Goal: Task Accomplishment & Management: Manage account settings

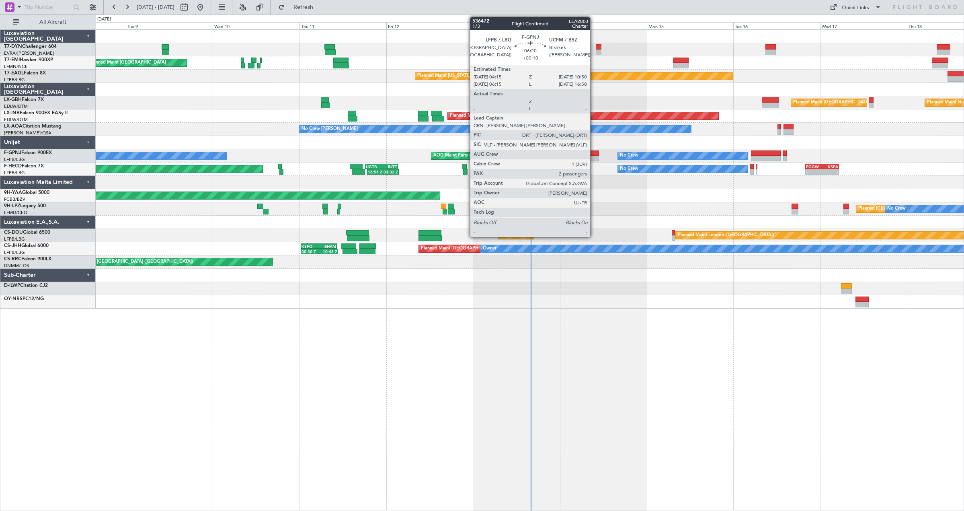
click at [594, 154] on div at bounding box center [587, 153] width 24 height 6
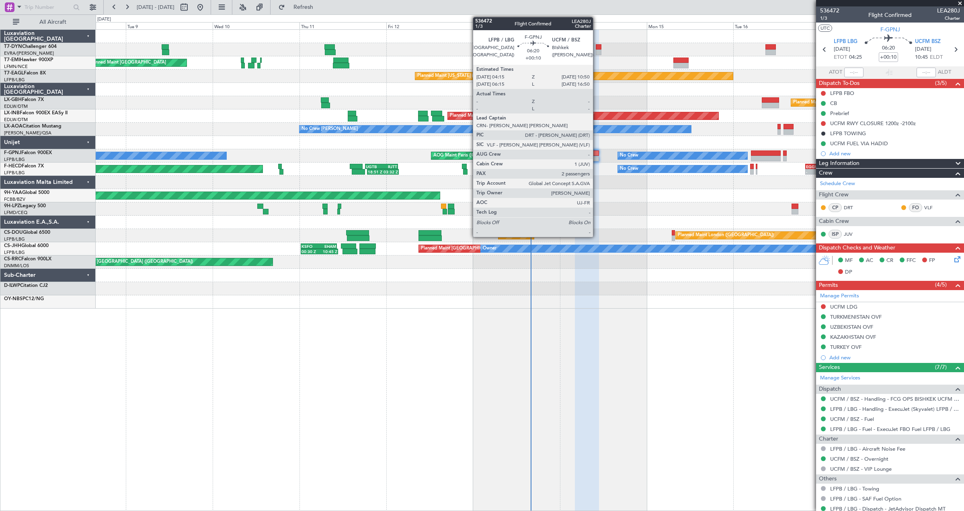
click at [597, 152] on div at bounding box center [587, 153] width 24 height 6
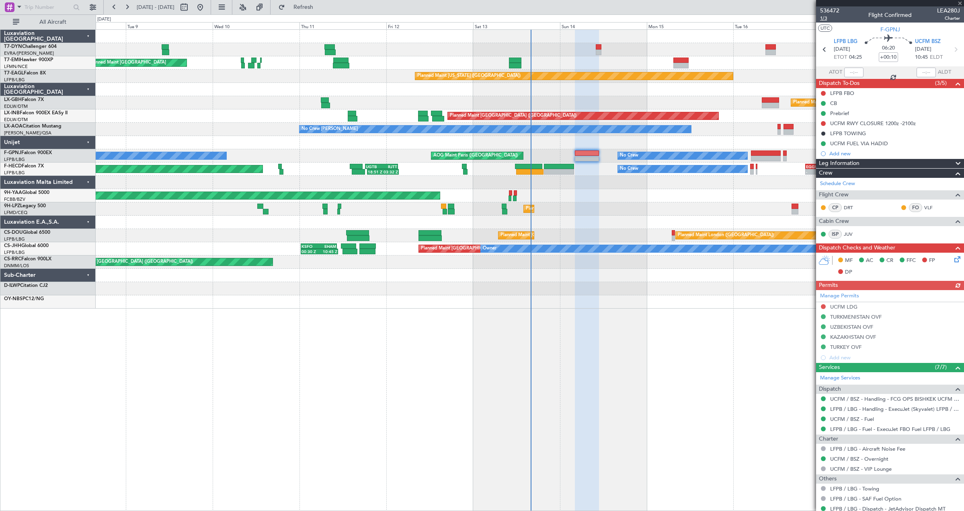
click at [824, 20] on span "1/3" at bounding box center [829, 18] width 19 height 7
click at [822, 19] on span "1/3" at bounding box center [829, 18] width 19 height 7
click at [555, 163] on div "Planned Maint [GEOGRAPHIC_DATA] ([GEOGRAPHIC_DATA]) No Crew 18:51 Z 03:32 Z UGT…" at bounding box center [530, 168] width 868 height 13
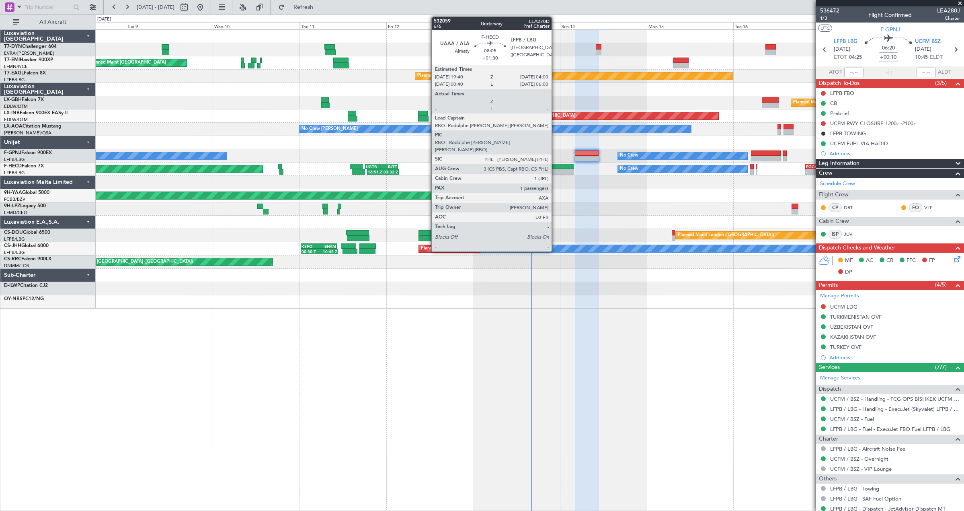
click at [555, 166] on div at bounding box center [559, 167] width 30 height 6
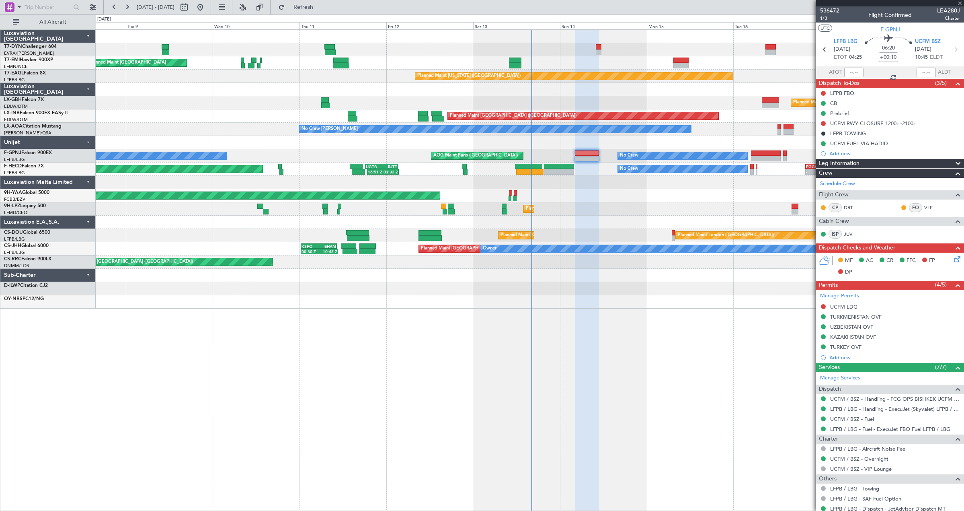
type input "+01:30"
type input "1"
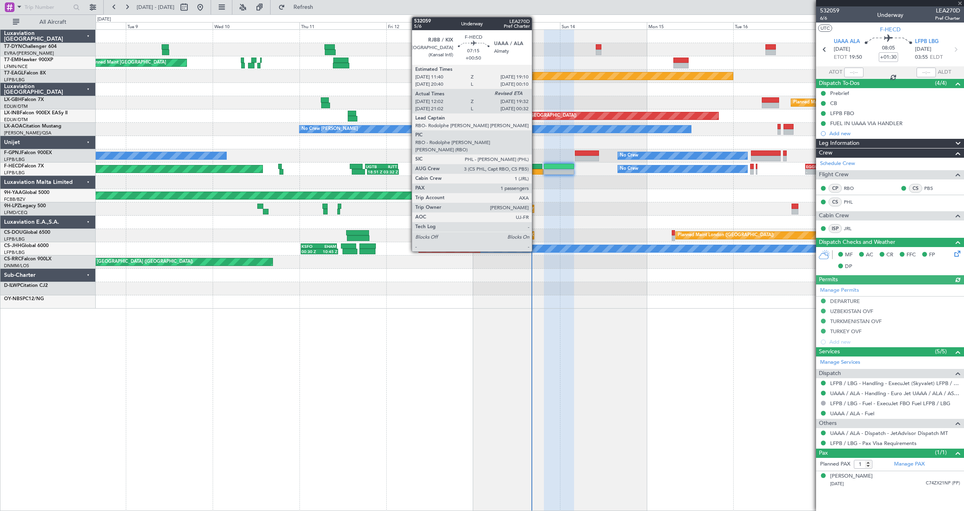
click at [536, 171] on div at bounding box center [529, 172] width 27 height 6
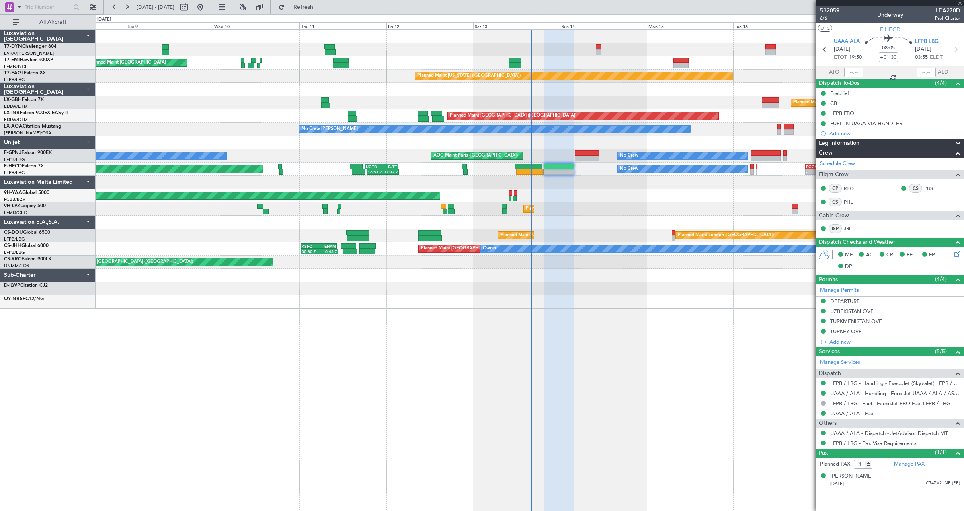
type input "+00:50"
type input "12:12"
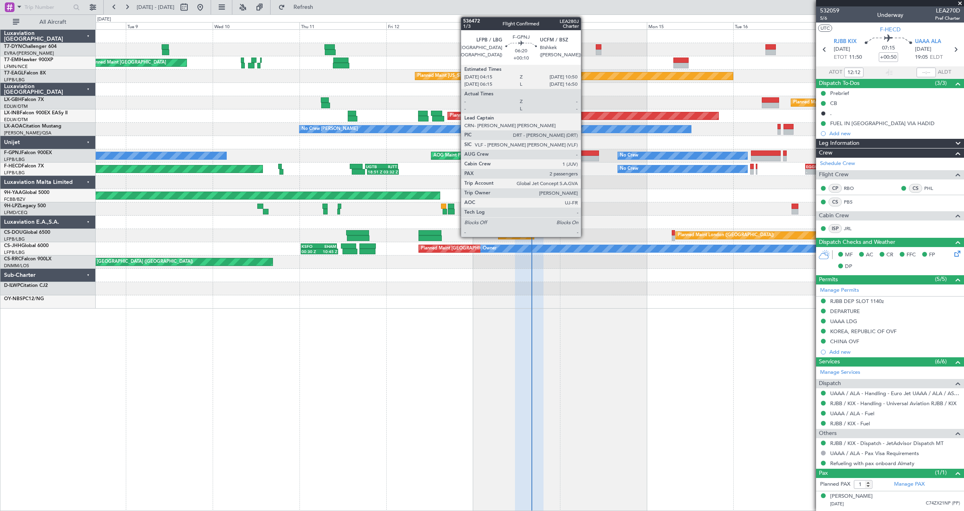
click at [585, 154] on div at bounding box center [587, 153] width 24 height 6
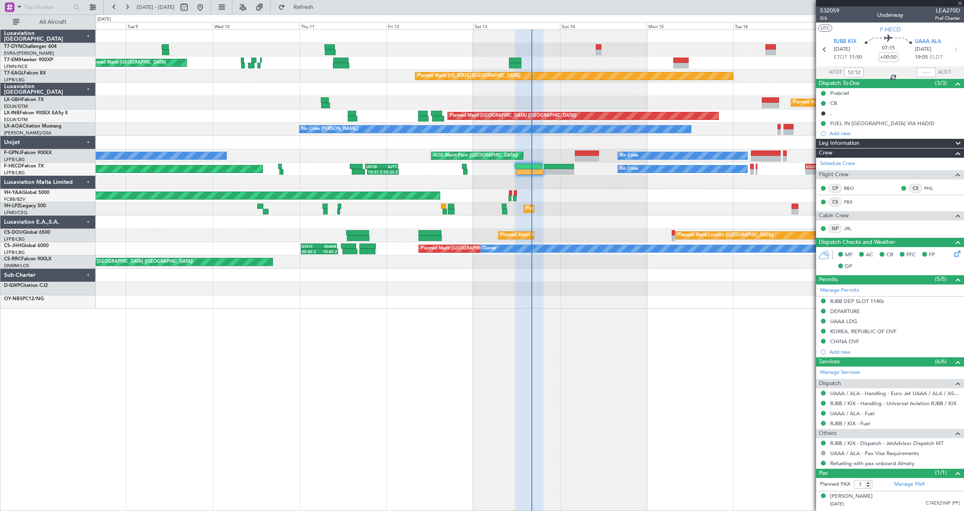
type input "+00:10"
type input "2"
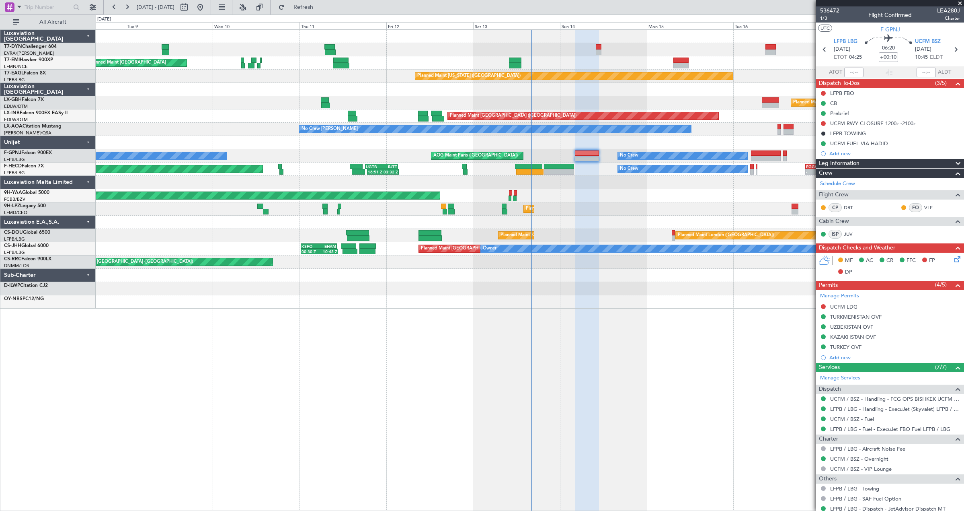
click at [953, 259] on icon at bounding box center [956, 258] width 6 height 6
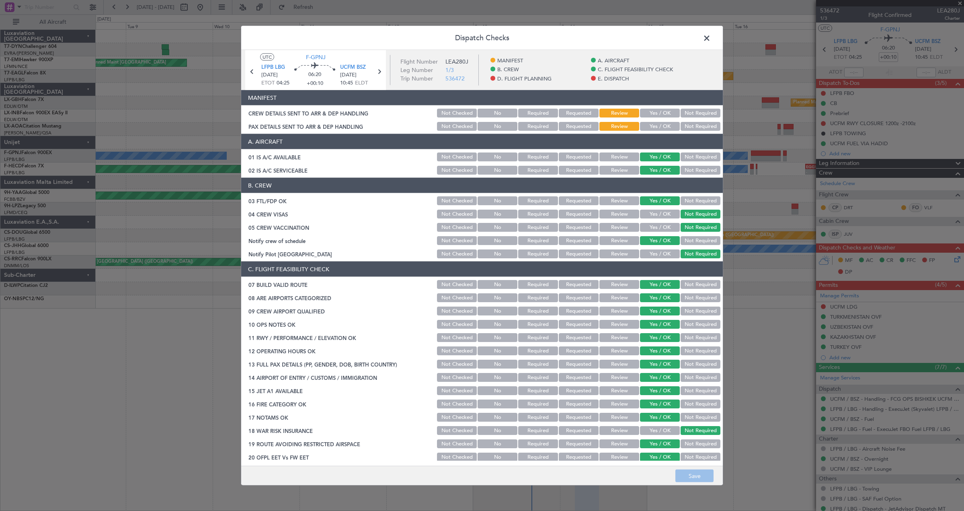
click at [650, 113] on button "Yes / OK" at bounding box center [660, 113] width 40 height 9
click at [650, 116] on button "Yes / OK" at bounding box center [660, 113] width 40 height 9
click at [652, 125] on button "Yes / OK" at bounding box center [660, 126] width 40 height 9
click at [710, 481] on button "Save" at bounding box center [695, 475] width 38 height 13
click at [711, 39] on span at bounding box center [711, 40] width 0 height 16
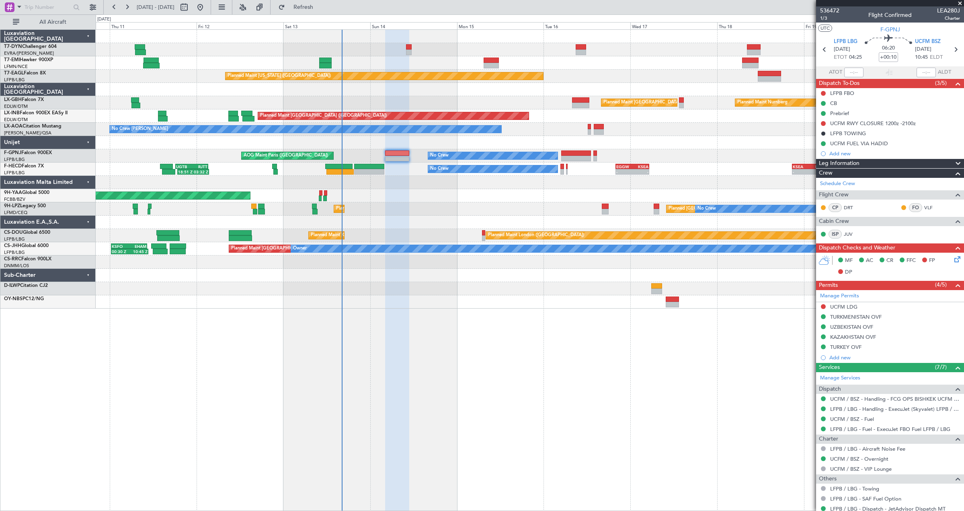
click at [460, 227] on div "Planned Maint [GEOGRAPHIC_DATA] Planned Maint [US_STATE] ([GEOGRAPHIC_DATA]) Pl…" at bounding box center [530, 169] width 868 height 279
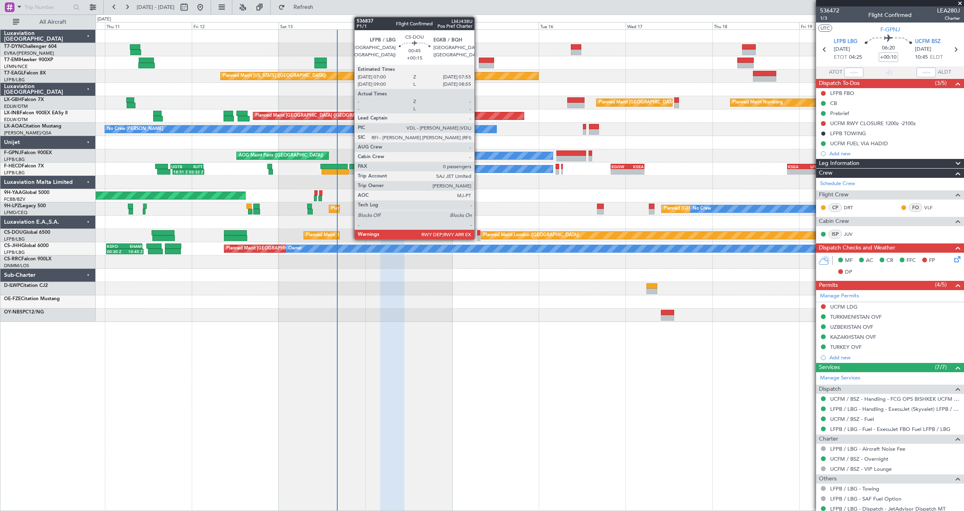
click at [478, 232] on div at bounding box center [479, 233] width 4 height 6
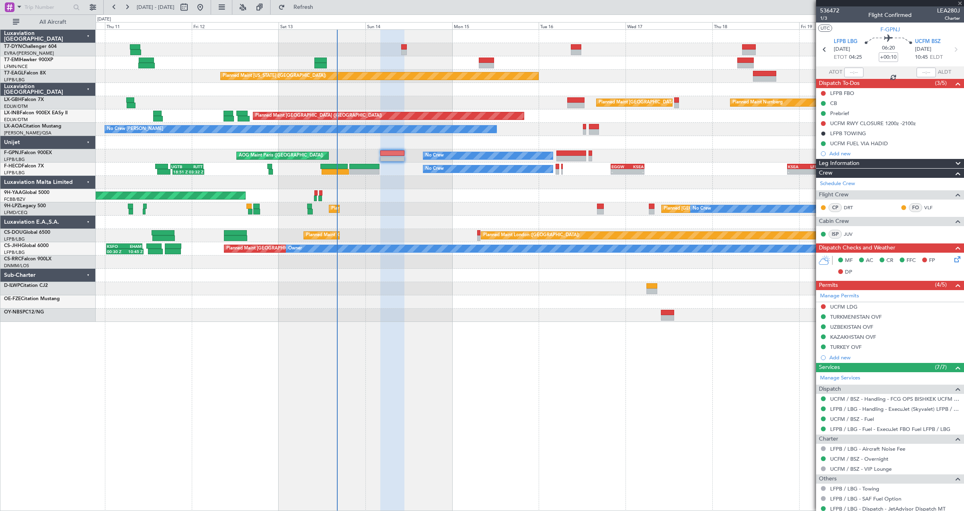
type input "+00:15"
type input "0"
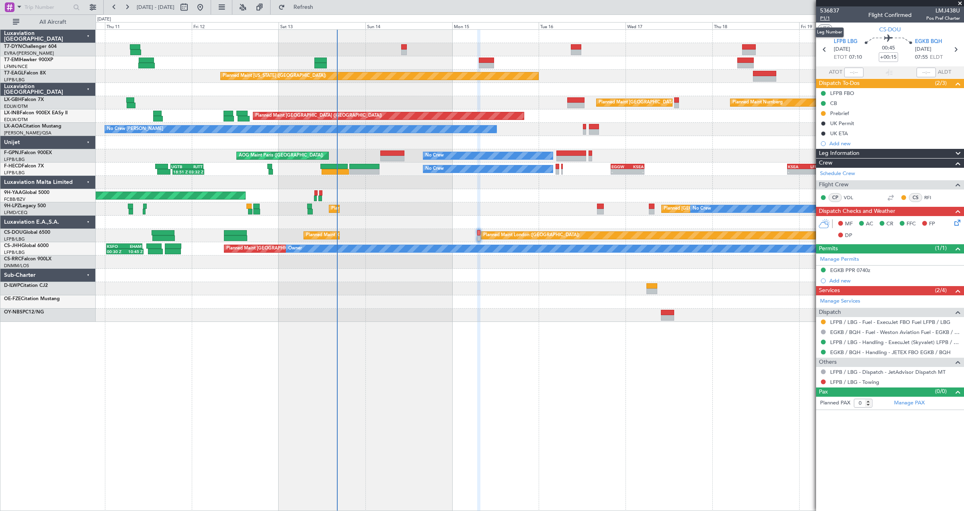
click at [827, 17] on span "P1/1" at bounding box center [829, 18] width 19 height 7
click at [857, 343] on link "LFPB / LBG - Handling - ExecuJet (Skyvalet) LFPB / LBG" at bounding box center [895, 342] width 130 height 7
click at [866, 352] on link "EGKB / BQH - Handling - JETEX FBO EGKB / BQH" at bounding box center [890, 352] width 121 height 7
click at [957, 222] on icon at bounding box center [956, 221] width 6 height 6
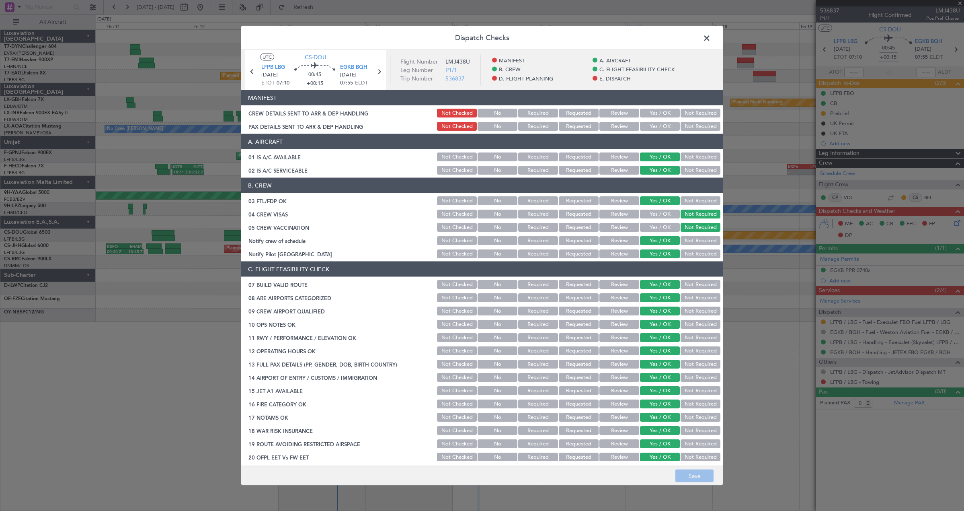
click at [653, 113] on button "Yes / OK" at bounding box center [660, 113] width 40 height 9
click at [653, 129] on button "Yes / OK" at bounding box center [660, 126] width 40 height 9
click at [697, 478] on button "Save" at bounding box center [695, 475] width 38 height 13
click at [711, 39] on span at bounding box center [711, 40] width 0 height 16
